Goal: Task Accomplishment & Management: Manage account settings

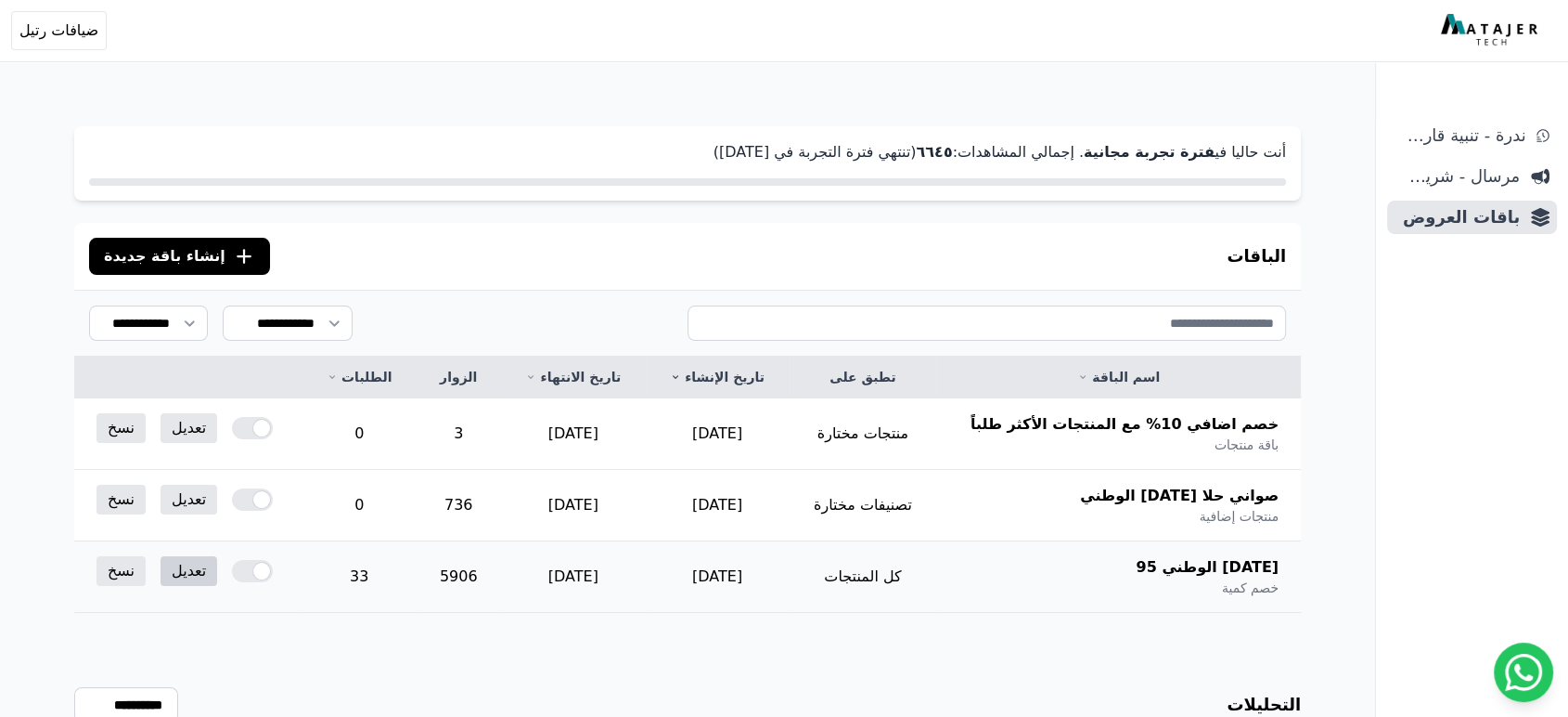
click at [173, 570] on link "تعديل" at bounding box center [189, 571] width 56 height 30
